Goal: Task Accomplishment & Management: Complete application form

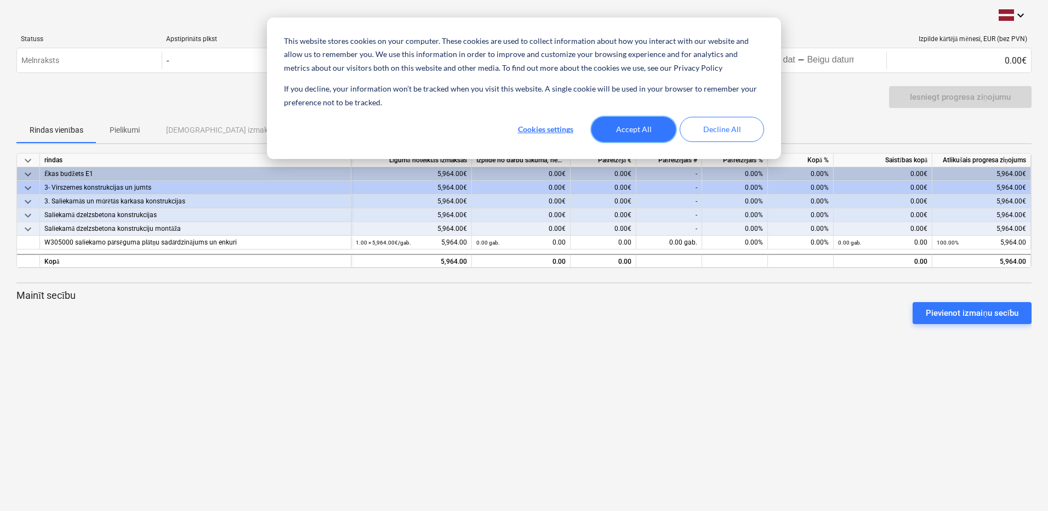
click at [629, 133] on button "Accept All" at bounding box center [633, 129] width 84 height 25
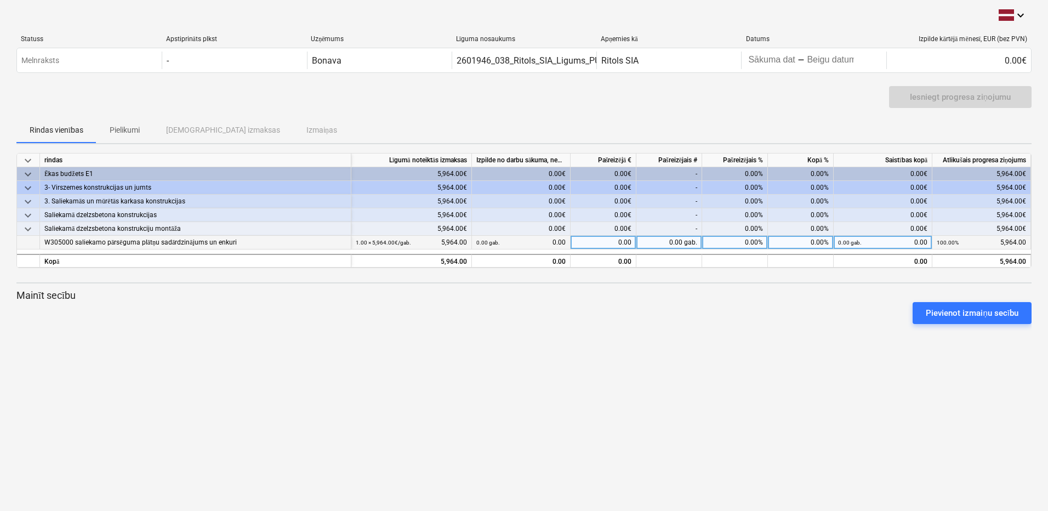
click at [685, 241] on div "0.00 gab." at bounding box center [669, 243] width 66 height 14
click at [752, 241] on div "0.00%" at bounding box center [735, 243] width 66 height 14
type input "100"
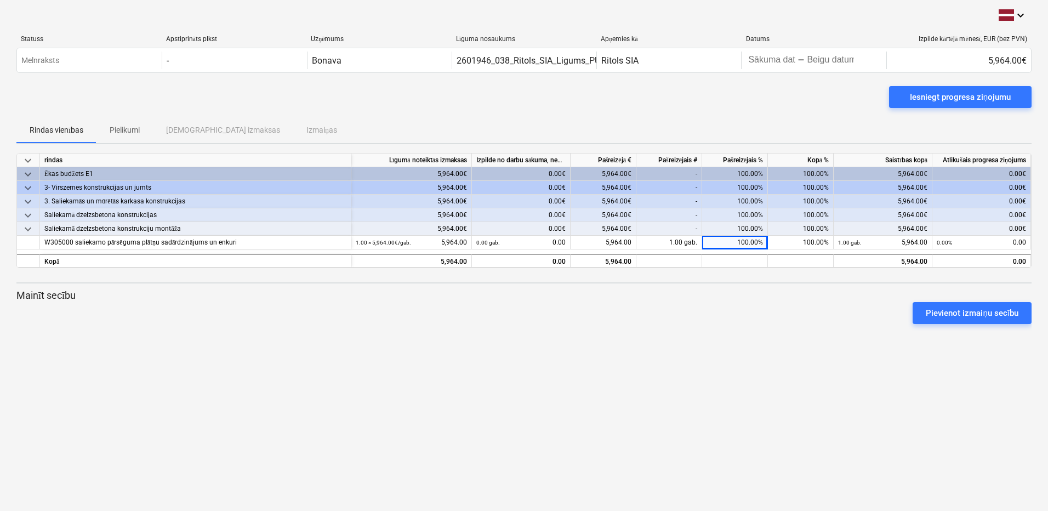
click at [774, 305] on div "Pievienot izmaiņu secību" at bounding box center [524, 313] width 1024 height 31
click at [945, 96] on div "Iesniegt progresa ziņojumu" at bounding box center [960, 97] width 101 height 14
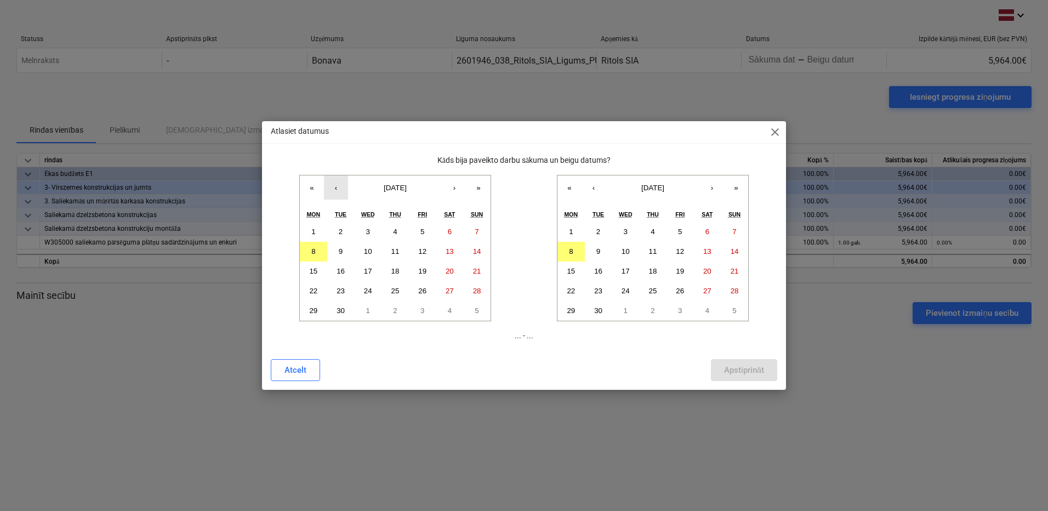
click at [334, 190] on button "‹" at bounding box center [336, 187] width 24 height 24
click at [342, 310] on abbr "26" at bounding box center [341, 310] width 8 height 8
click at [681, 233] on abbr "5" at bounding box center [680, 231] width 4 height 8
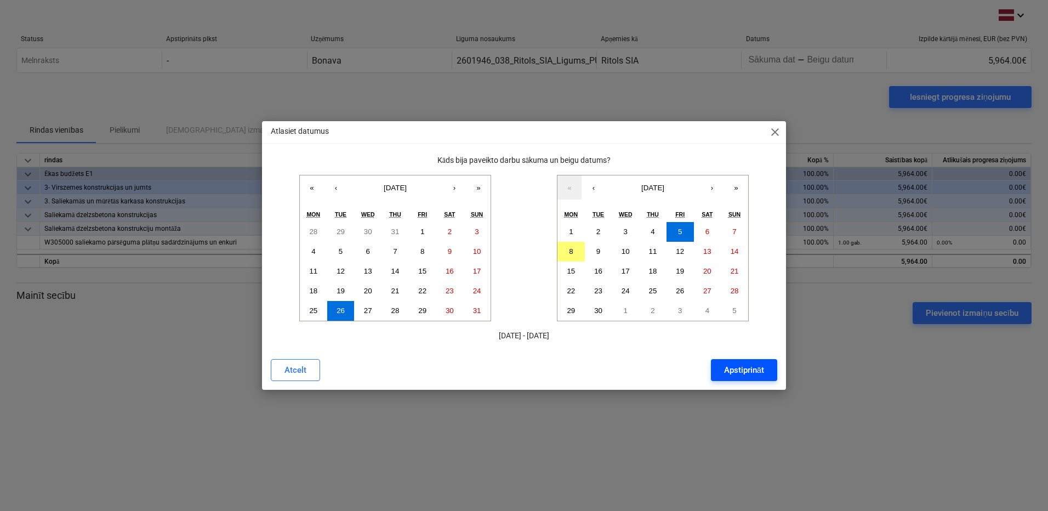
click at [739, 369] on div "Apstiprināt" at bounding box center [744, 370] width 40 height 14
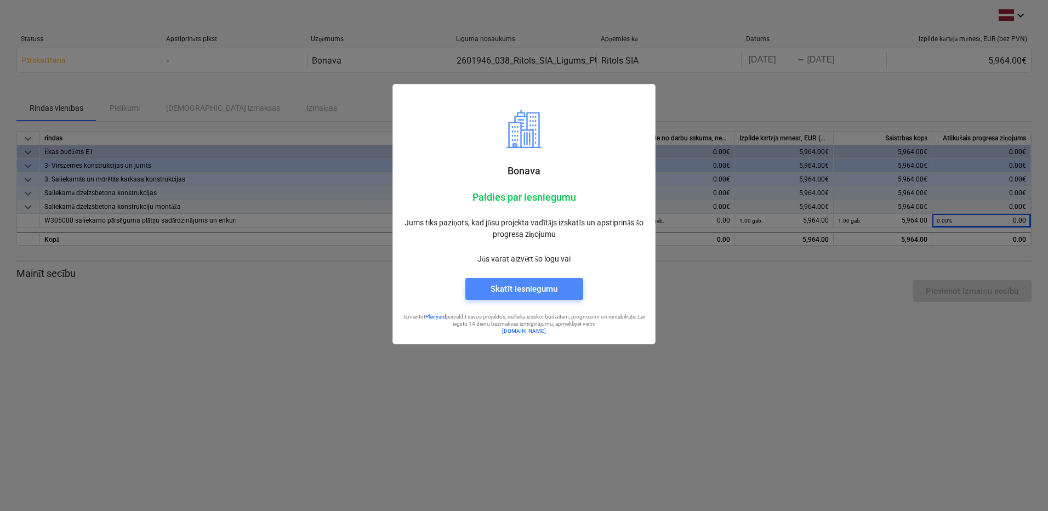
click at [510, 288] on div "Skatīt iesniegumu" at bounding box center [524, 289] width 66 height 14
